Goal: Information Seeking & Learning: Check status

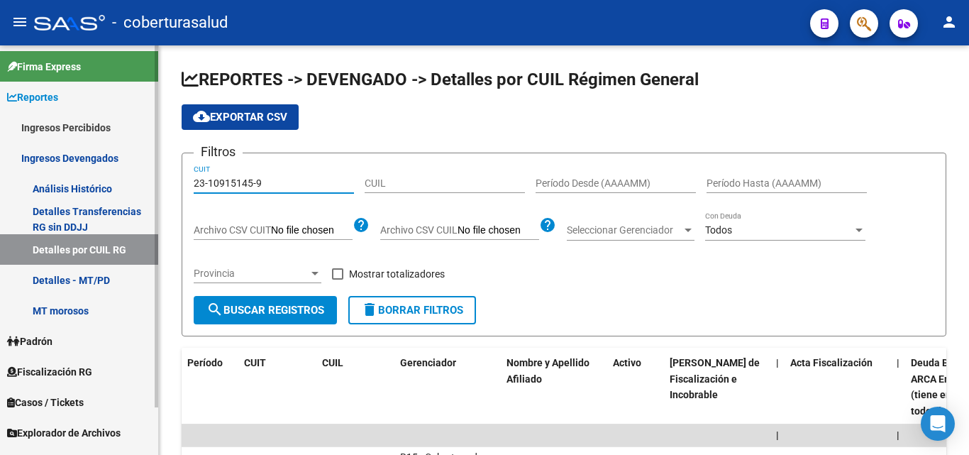
drag, startPoint x: 271, startPoint y: 182, endPoint x: 152, endPoint y: 189, distance: 119.4
click at [153, 189] on mat-sidenav-container "Firma Express Reportes Ingresos Percibidos Análisis Ingresos RG por CUIT (mensu…" at bounding box center [484, 249] width 969 height 409
paste input "30-71585664-2"
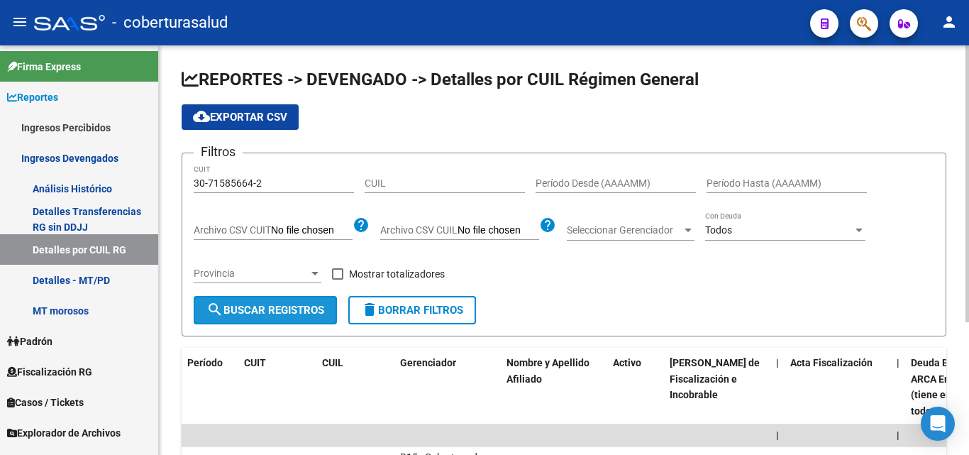
click at [291, 305] on button "search Buscar Registros" at bounding box center [265, 310] width 143 height 28
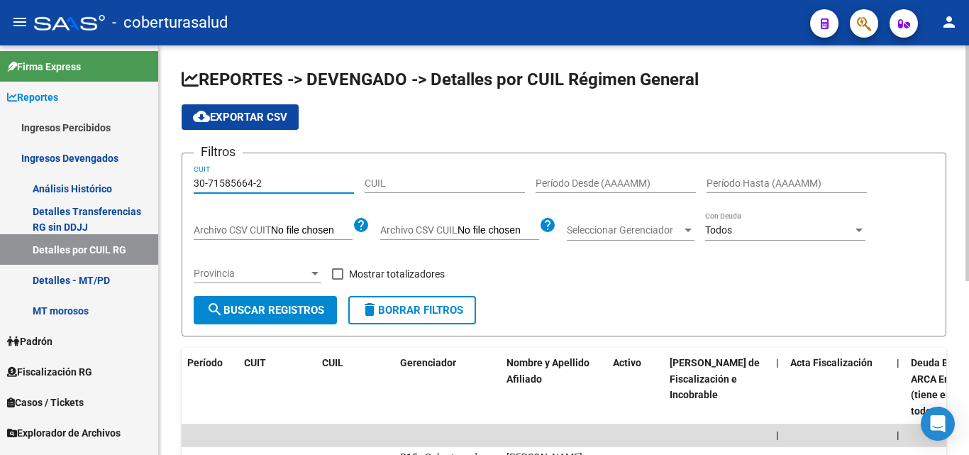
click at [301, 184] on input "30-71585664-2" at bounding box center [274, 183] width 160 height 12
drag, startPoint x: 273, startPoint y: 185, endPoint x: 112, endPoint y: 212, distance: 163.3
click at [128, 205] on mat-sidenav-container "Firma Express Reportes Ingresos Percibidos Análisis Ingresos RG por CUIT (mensu…" at bounding box center [484, 249] width 969 height 409
paste input "20-05535058-3"
click at [257, 304] on span "search Buscar Registros" at bounding box center [265, 310] width 118 height 13
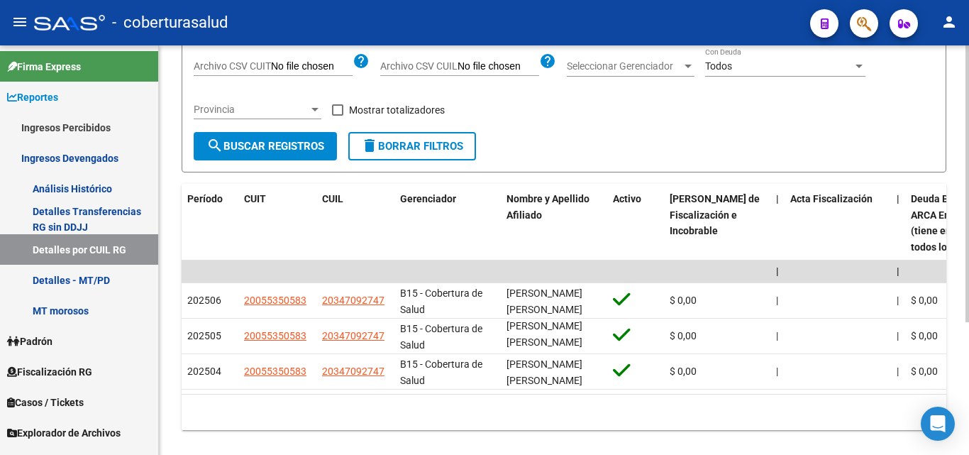
scroll to position [196, 0]
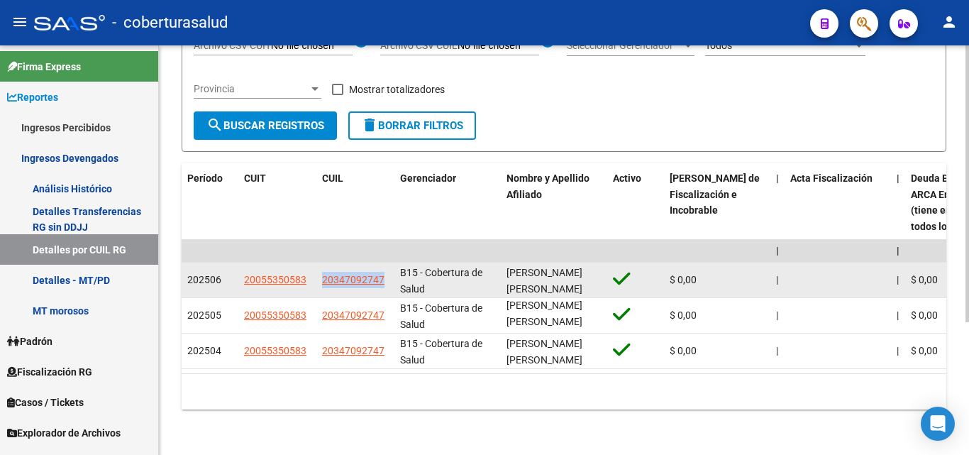
drag, startPoint x: 392, startPoint y: 265, endPoint x: 315, endPoint y: 270, distance: 77.4
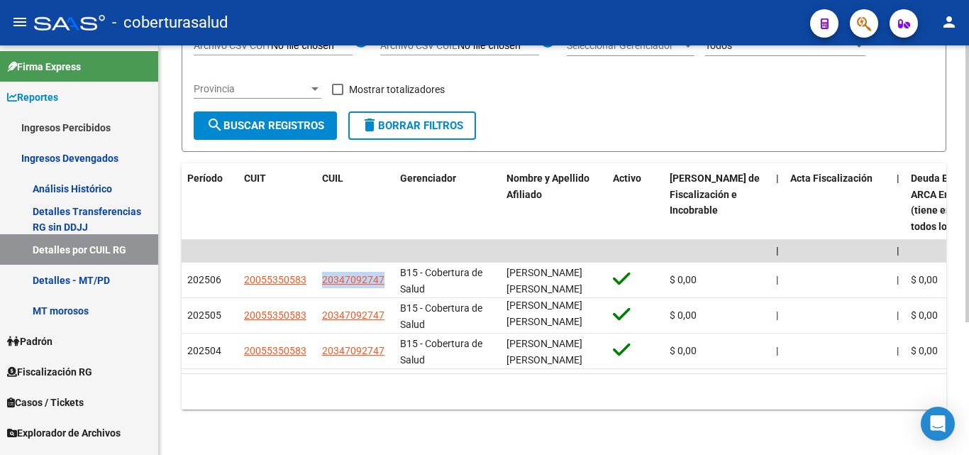
copy div "20347092747"
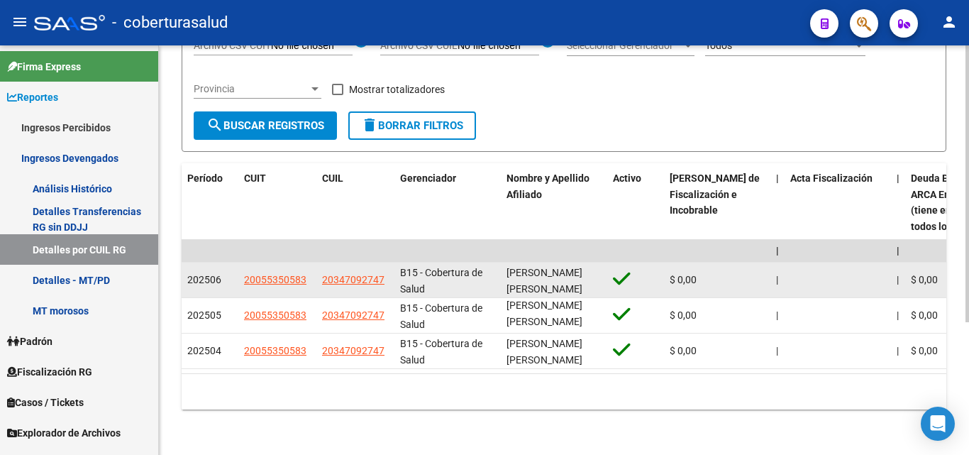
click at [408, 271] on span "B15 - Cobertura de Salud" at bounding box center [441, 281] width 82 height 28
drag, startPoint x: 392, startPoint y: 267, endPoint x: 321, endPoint y: 268, distance: 70.9
click at [321, 268] on datatable-body-cell "20347092747" at bounding box center [355, 279] width 78 height 35
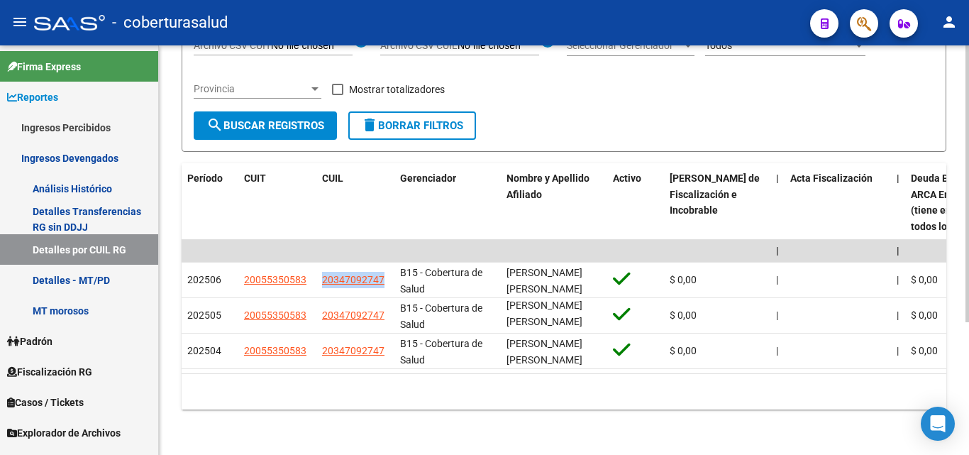
copy span "20347092747"
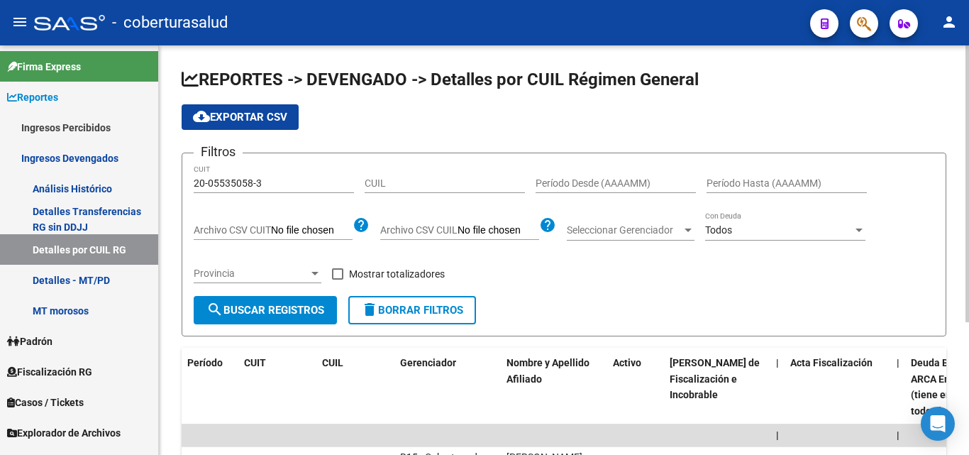
click at [270, 178] on div "20-05535058-3 CUIT" at bounding box center [274, 179] width 160 height 28
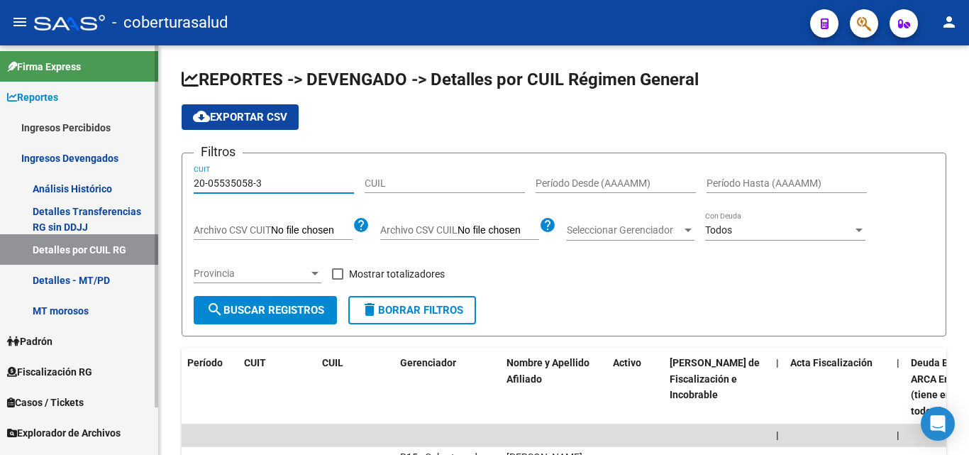
drag, startPoint x: 272, startPoint y: 182, endPoint x: 118, endPoint y: 188, distance: 153.3
click at [118, 188] on mat-sidenav-container "Firma Express Reportes Ingresos Percibidos Análisis Ingresos RG por CUIT (mensu…" at bounding box center [484, 249] width 969 height 409
paste input "30-70936359-6"
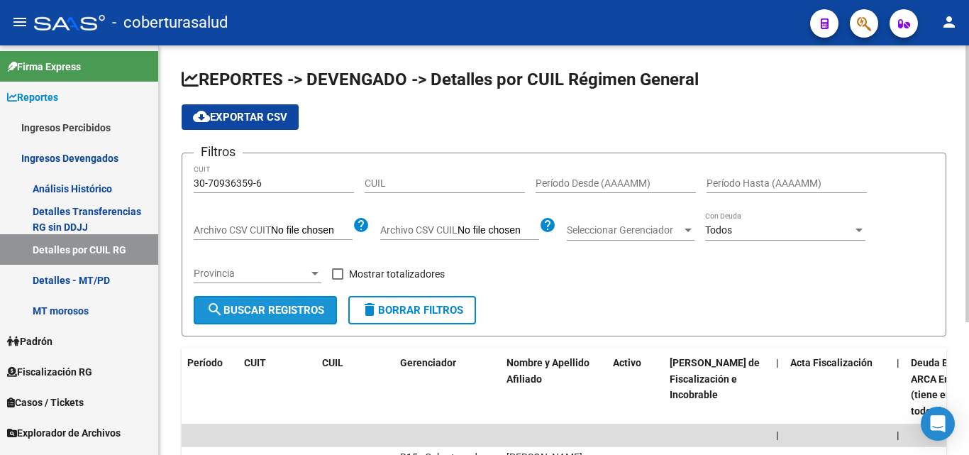
click at [233, 309] on span "search Buscar Registros" at bounding box center [265, 310] width 118 height 13
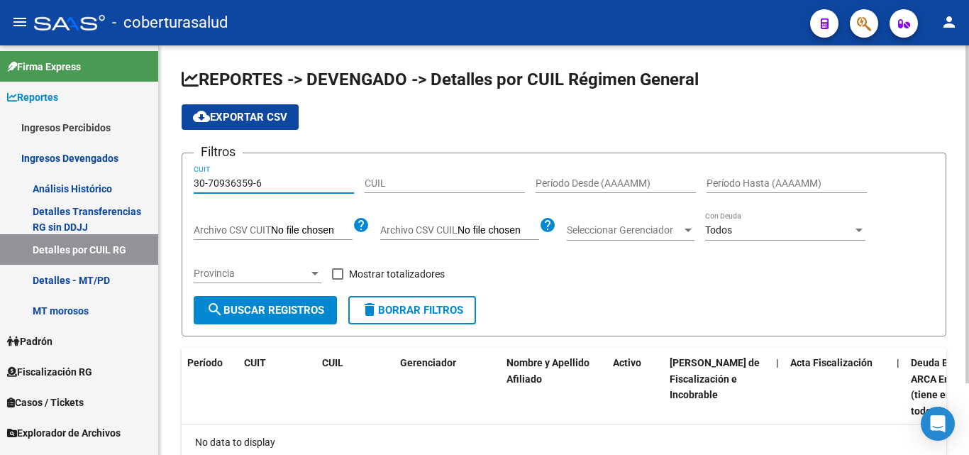
drag, startPoint x: 299, startPoint y: 179, endPoint x: 265, endPoint y: 176, distance: 34.2
click at [128, 175] on mat-sidenav-container "Firma Express Reportes Ingresos Percibidos Análisis Ingresos RG por CUIT (mensu…" at bounding box center [484, 249] width 969 height 409
paste input "20-17972613-1"
click at [333, 326] on form "Filtros 20-17972613-1 CUIT CUIL Período Desde (AAAAMM) Período Hasta (AAAAMM) A…" at bounding box center [564, 245] width 765 height 184
click at [331, 324] on button "search Buscar Registros" at bounding box center [265, 310] width 143 height 28
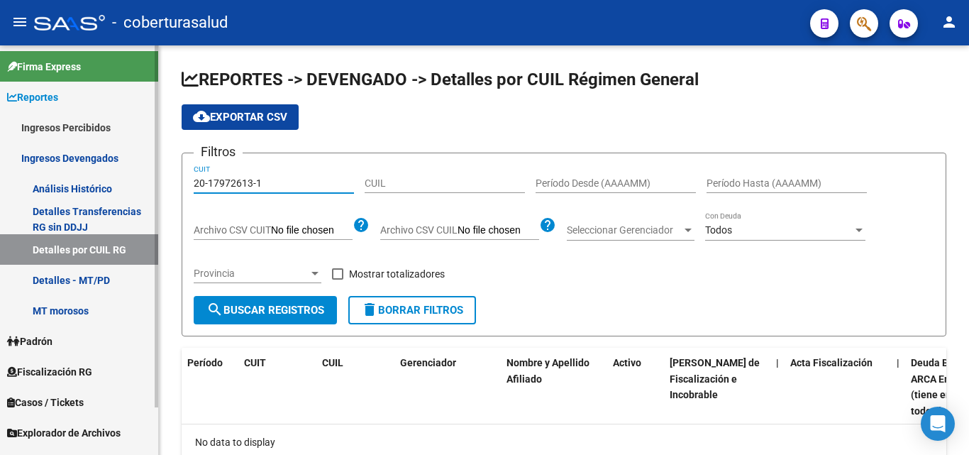
drag, startPoint x: 311, startPoint y: 184, endPoint x: 52, endPoint y: 181, distance: 258.9
click at [42, 185] on mat-sidenav-container "Firma Express Reportes Ingresos Percibidos Análisis Ingresos RG por CUIT (mensu…" at bounding box center [484, 249] width 969 height 409
paste input "30-68572046-5"
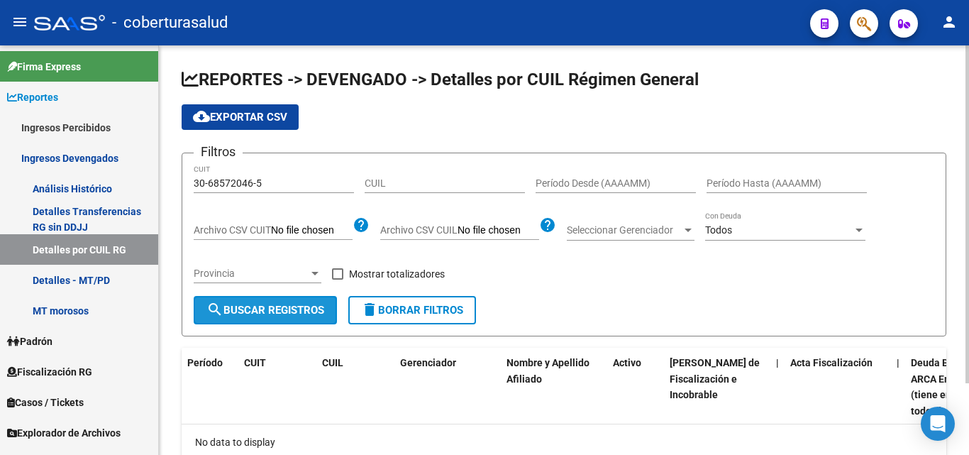
click at [262, 323] on button "search Buscar Registros" at bounding box center [265, 310] width 143 height 28
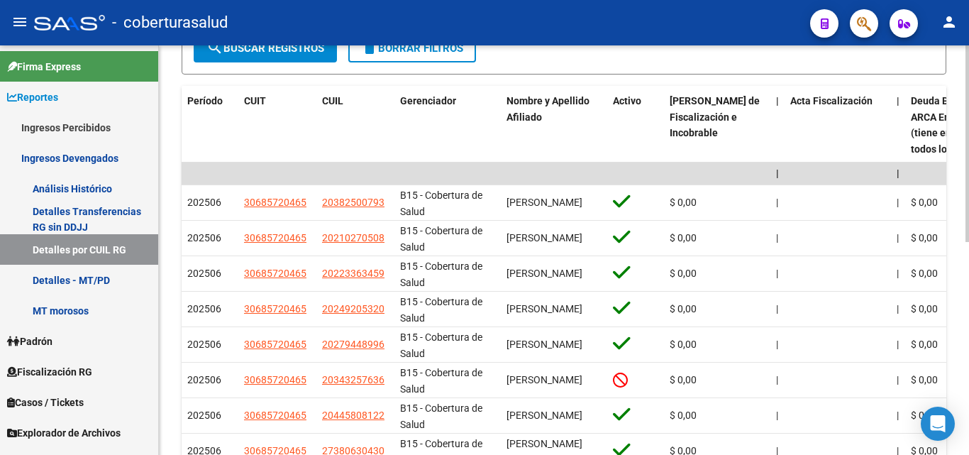
scroll to position [284, 0]
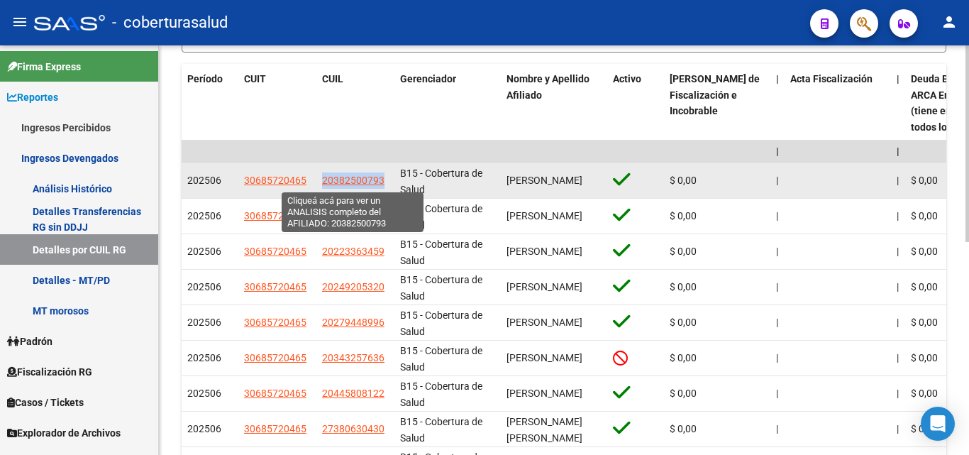
drag, startPoint x: 396, startPoint y: 177, endPoint x: 324, endPoint y: 177, distance: 71.6
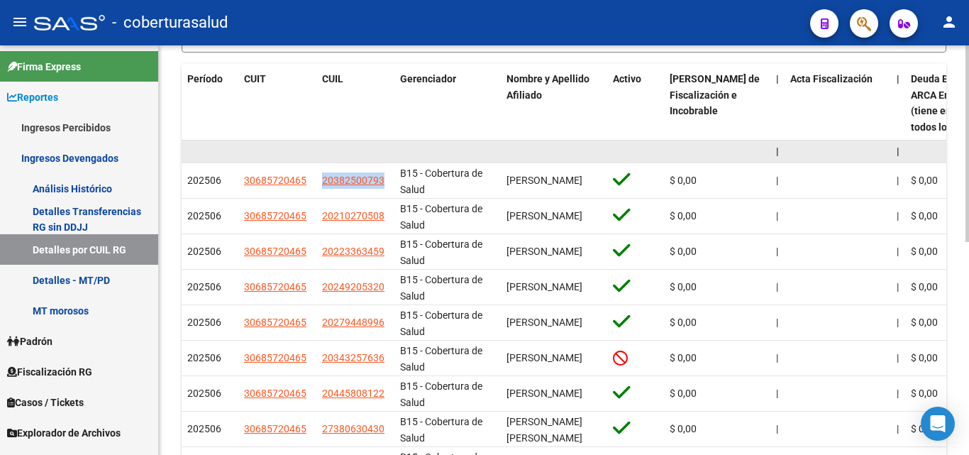
copy span "20382500793"
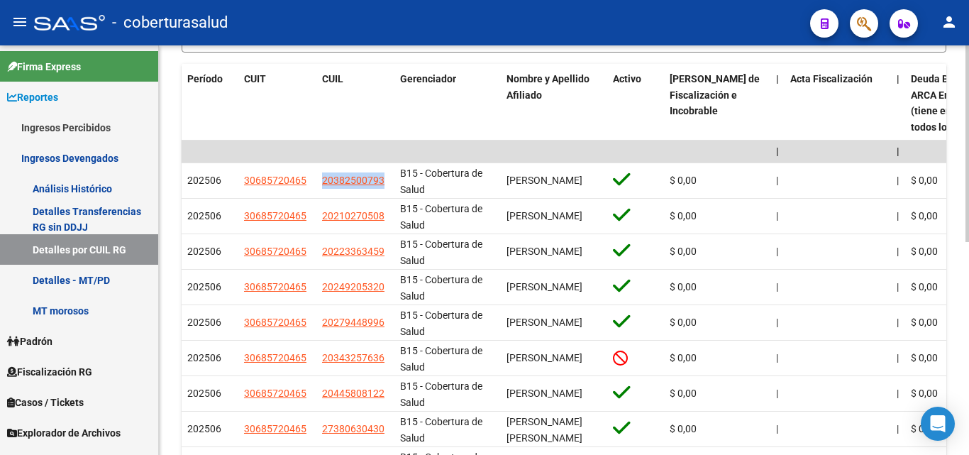
scroll to position [0, 0]
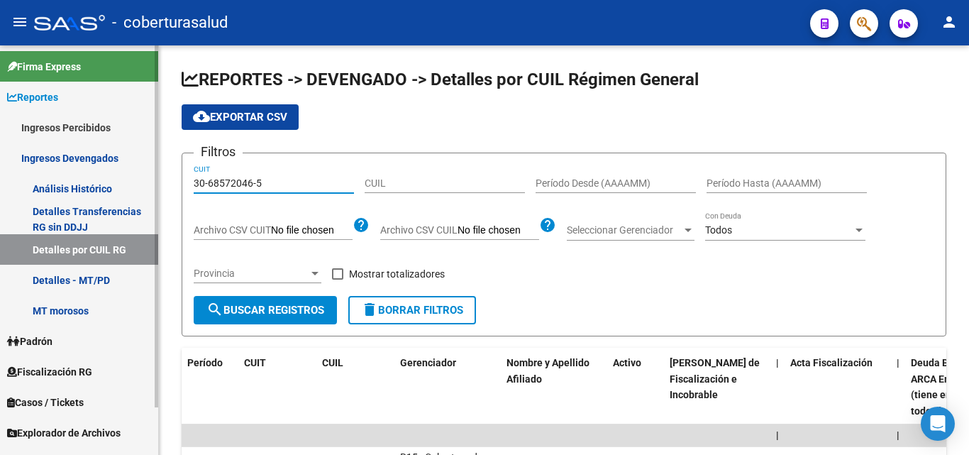
drag, startPoint x: 270, startPoint y: 182, endPoint x: 122, endPoint y: 195, distance: 148.8
click at [122, 195] on mat-sidenav-container "Firma Express Reportes Ingresos Percibidos Análisis Ingresos RG por CUIT (mensu…" at bounding box center [484, 249] width 969 height 409
paste input "20-45275476-3"
click at [284, 316] on span "search Buscar Registros" at bounding box center [265, 310] width 118 height 13
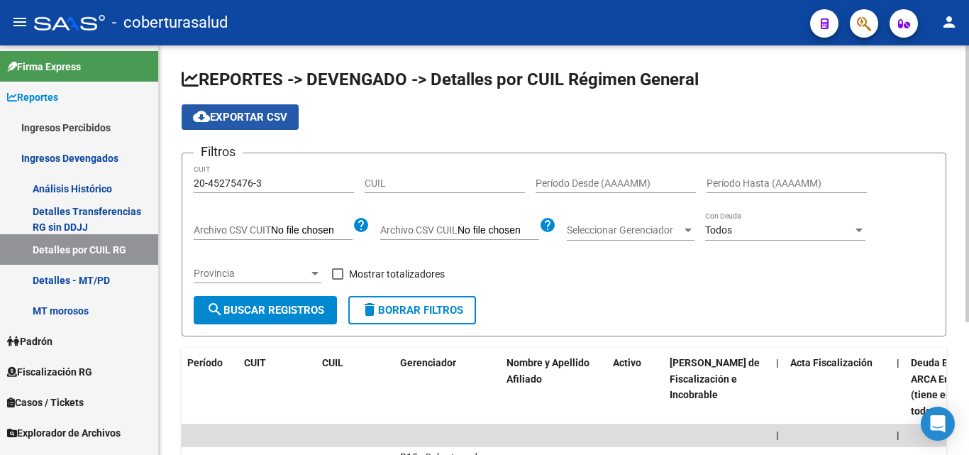
click at [236, 119] on span "cloud_download Exportar CSV" at bounding box center [240, 117] width 94 height 13
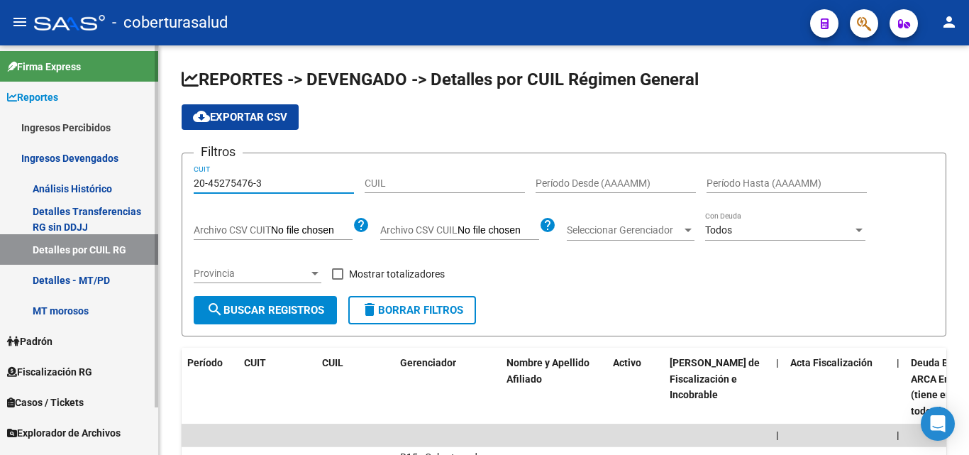
drag, startPoint x: 262, startPoint y: 183, endPoint x: 121, endPoint y: 179, distance: 141.2
click at [123, 179] on mat-sidenav-container "Firma Express Reportes Ingresos Percibidos Análisis Ingresos RG por CUIT (mensu…" at bounding box center [484, 249] width 969 height 409
paste input "21404337-9"
click at [266, 304] on span "search Buscar Registros" at bounding box center [265, 310] width 118 height 13
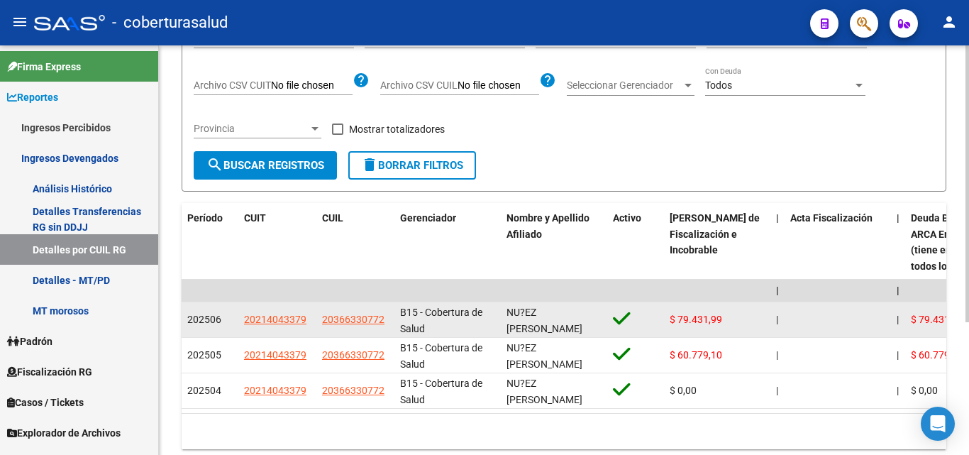
scroll to position [126, 0]
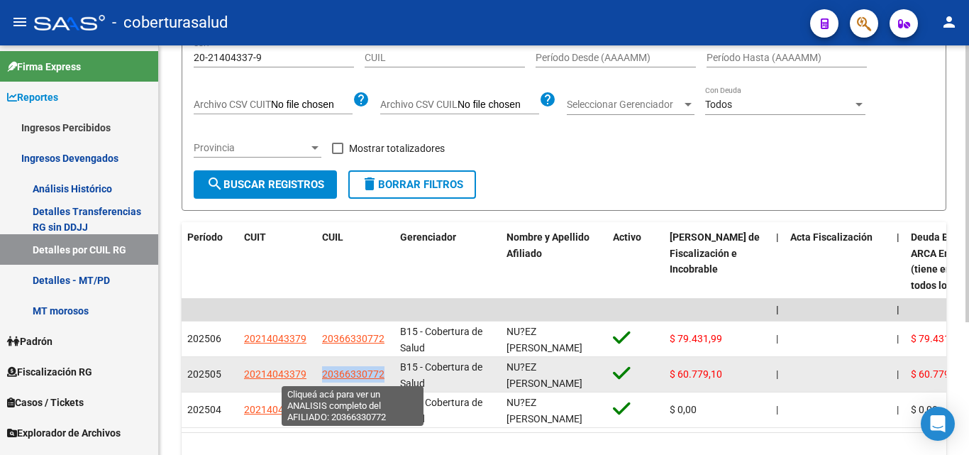
drag, startPoint x: 390, startPoint y: 370, endPoint x: 323, endPoint y: 374, distance: 66.8
click at [323, 374] on datatable-body-cell "20366330772" at bounding box center [355, 374] width 78 height 35
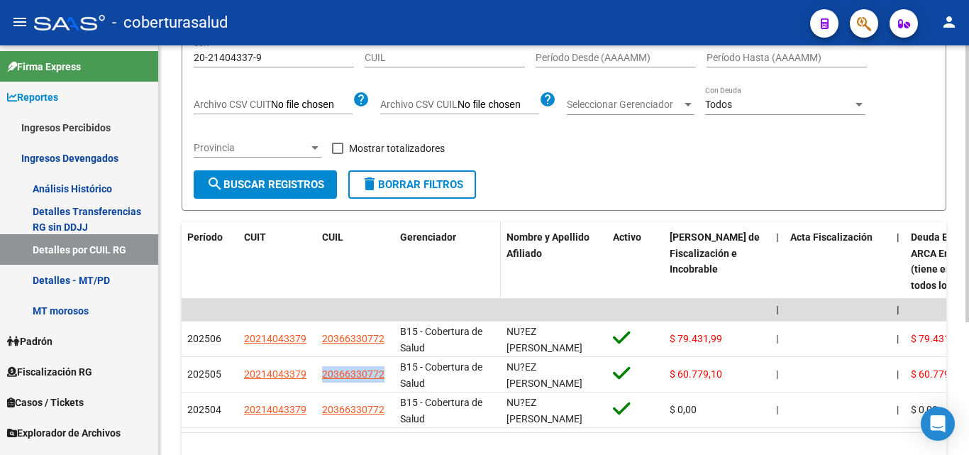
copy span "20366330772"
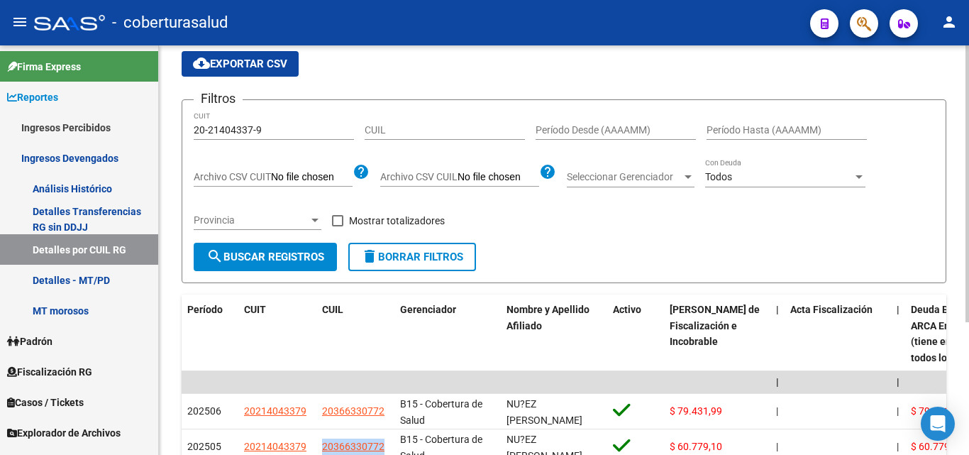
scroll to position [0, 0]
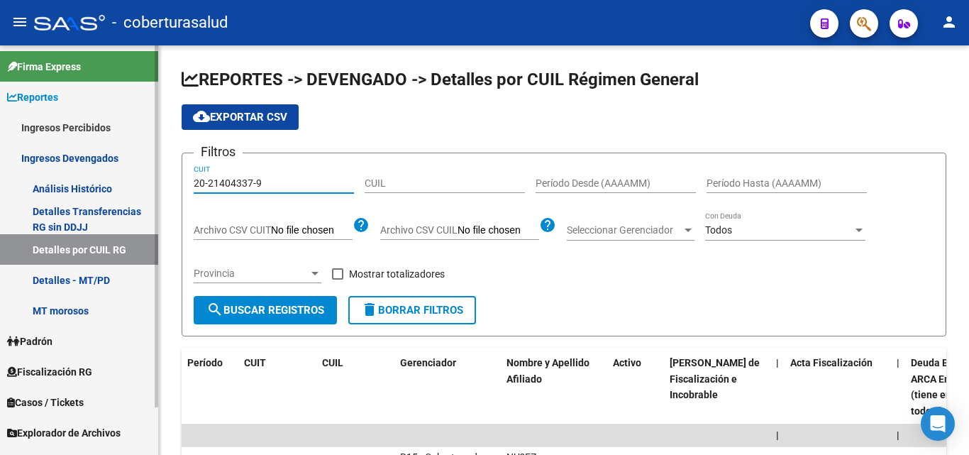
drag, startPoint x: 287, startPoint y: 179, endPoint x: 143, endPoint y: 186, distance: 144.2
click at [138, 189] on mat-sidenav-container "Firma Express Reportes Ingresos Percibidos Análisis Ingresos RG por CUIT (mensu…" at bounding box center [484, 249] width 969 height 409
paste input "30-71823628"
type input "30-71823628-9"
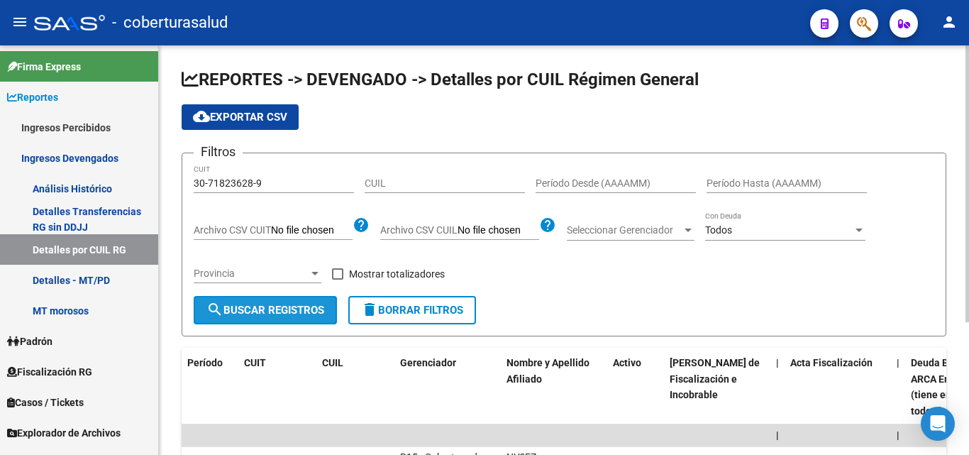
click at [278, 309] on span "search Buscar Registros" at bounding box center [265, 310] width 118 height 13
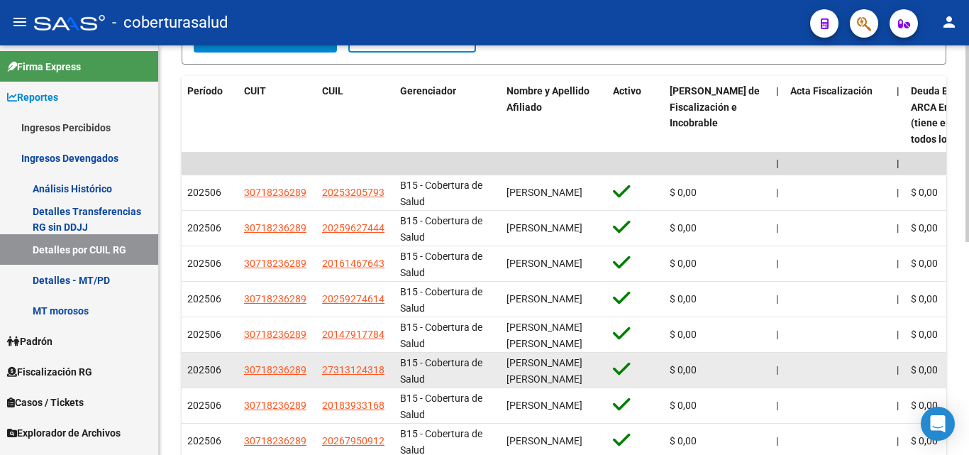
scroll to position [213, 0]
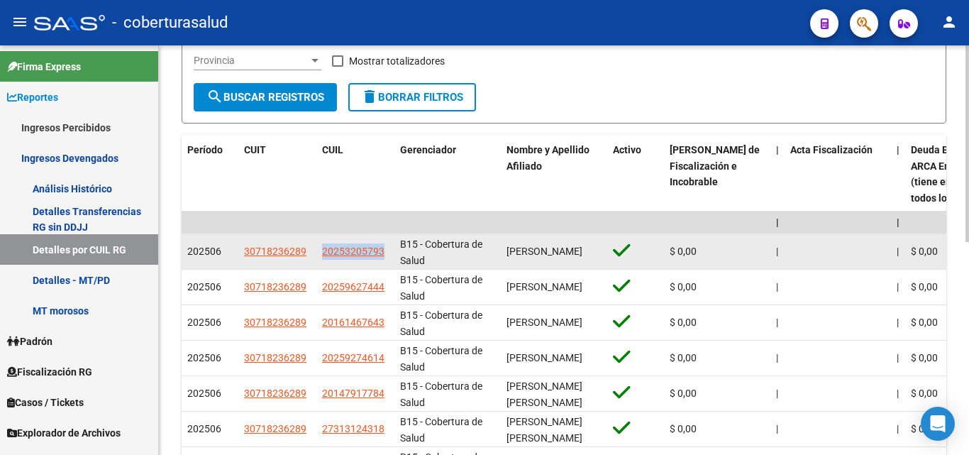
drag, startPoint x: 392, startPoint y: 251, endPoint x: 315, endPoint y: 255, distance: 76.7
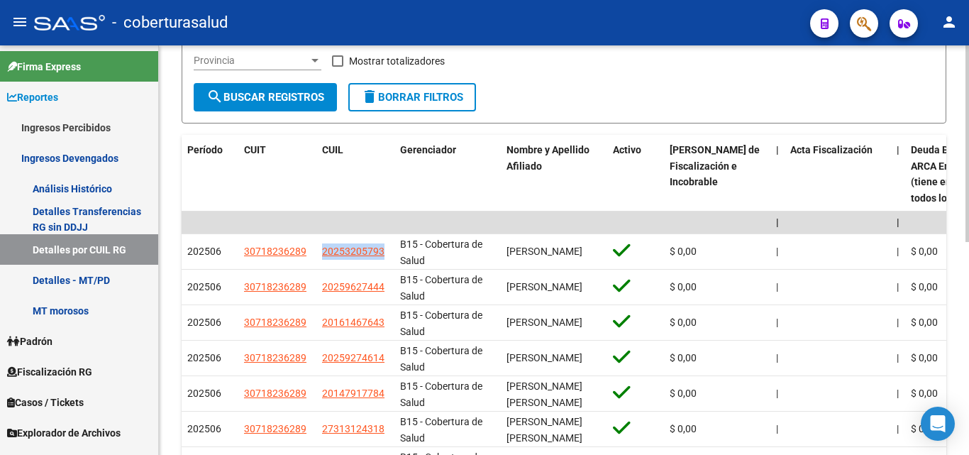
copy div "20253205793"
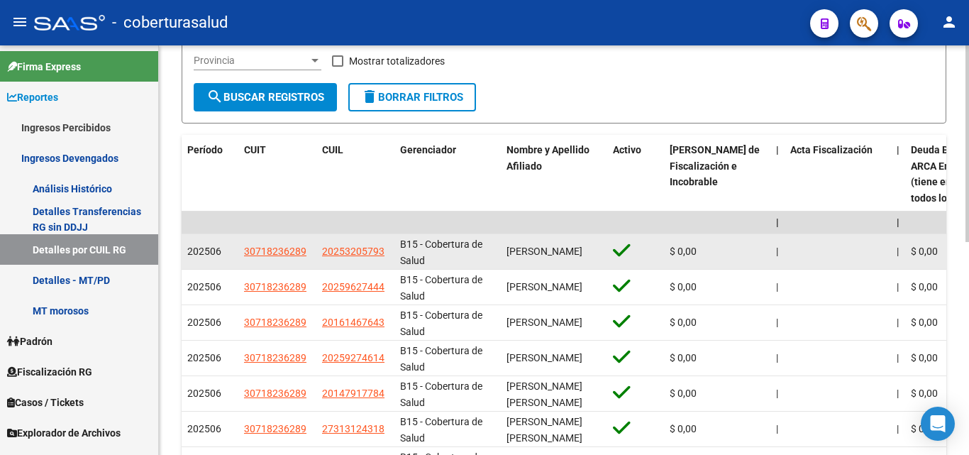
click at [399, 252] on datatable-body-cell "B15 - Cobertura de Salud" at bounding box center [447, 251] width 106 height 35
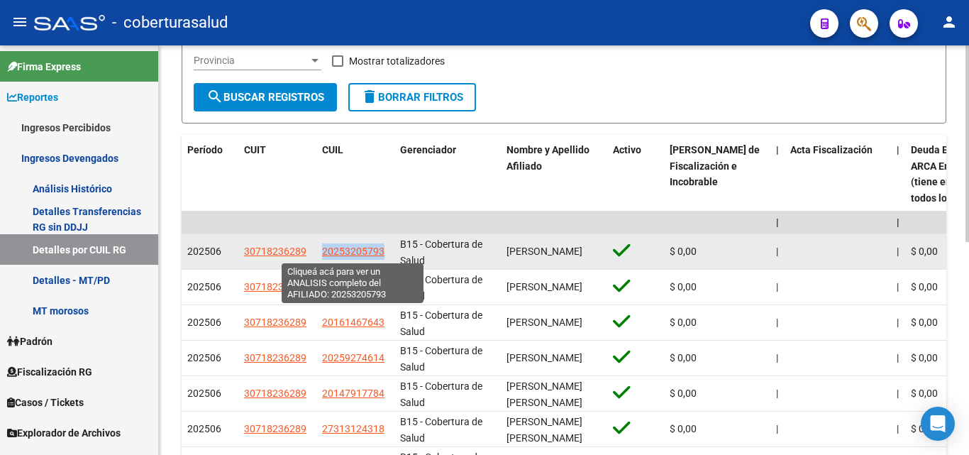
drag, startPoint x: 394, startPoint y: 250, endPoint x: 322, endPoint y: 255, distance: 71.8
click at [322, 255] on datatable-body-cell "20253205793" at bounding box center [355, 251] width 78 height 35
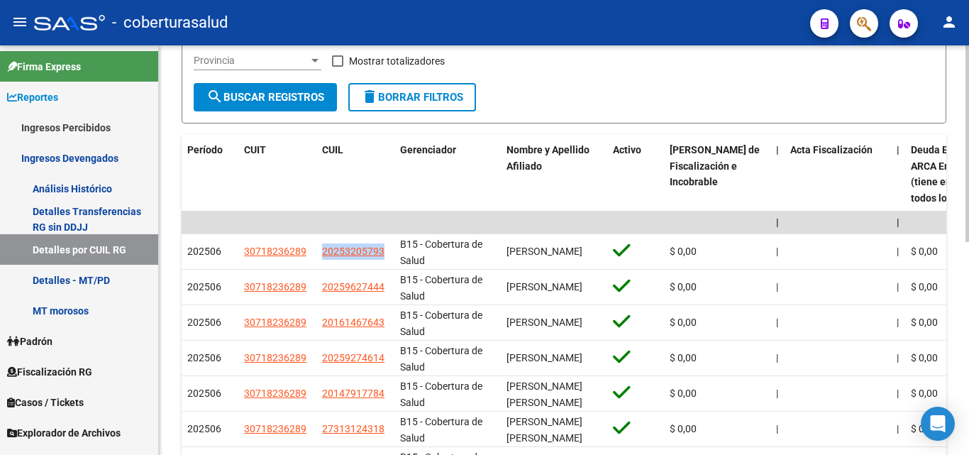
copy span "20253205793"
